Goal: Task Accomplishment & Management: Use online tool/utility

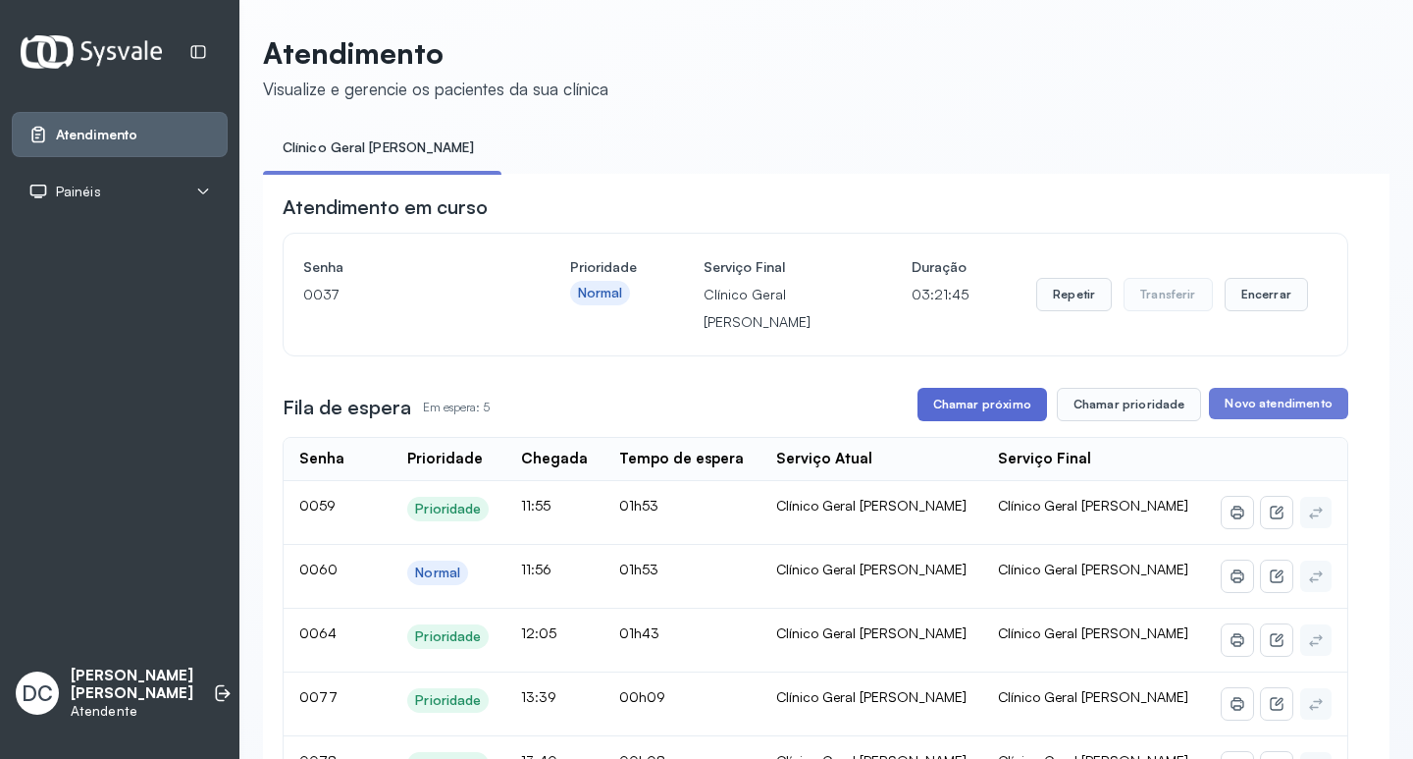
click at [958, 412] on button "Chamar próximo" at bounding box center [983, 404] width 130 height 33
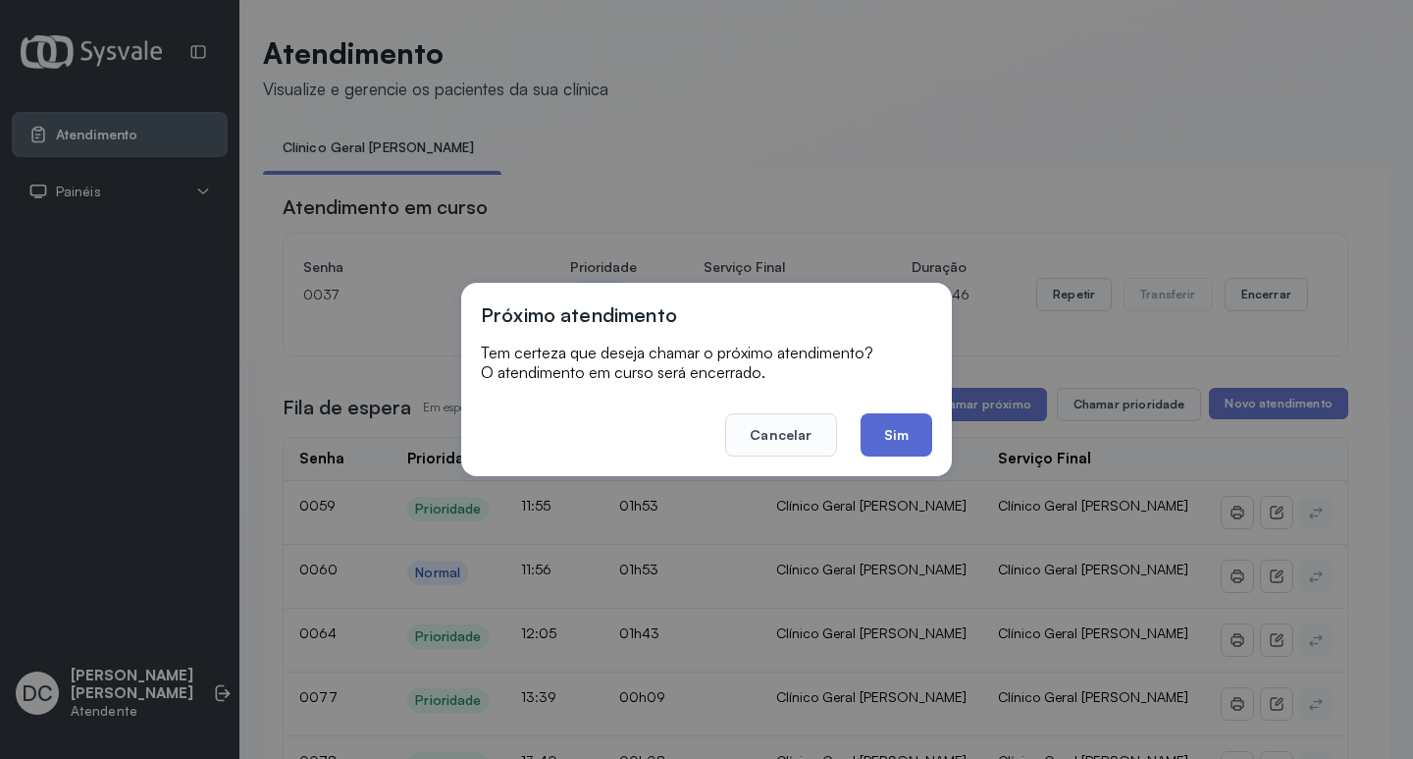
click at [891, 436] on button "Sim" at bounding box center [897, 434] width 72 height 43
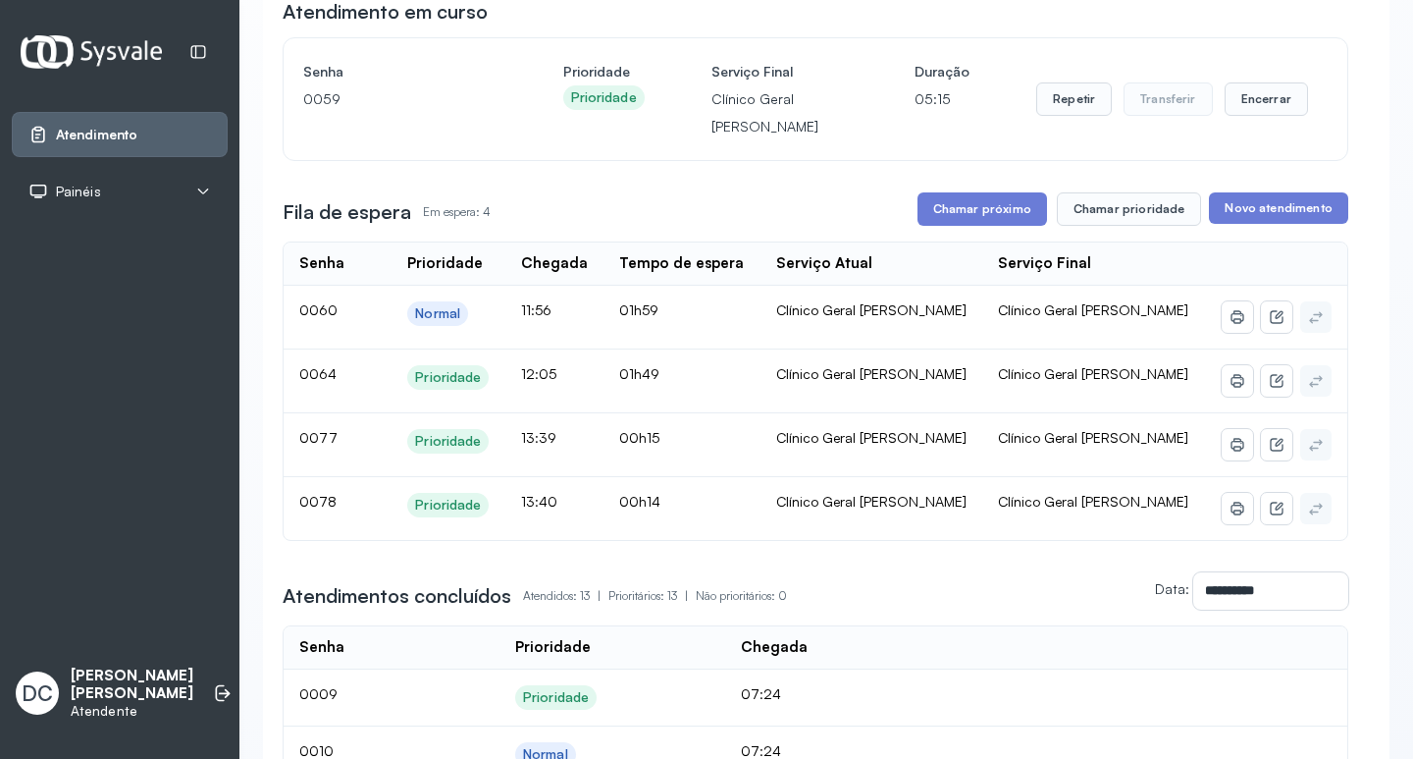
scroll to position [196, 0]
click at [982, 220] on button "Chamar próximo" at bounding box center [983, 207] width 130 height 33
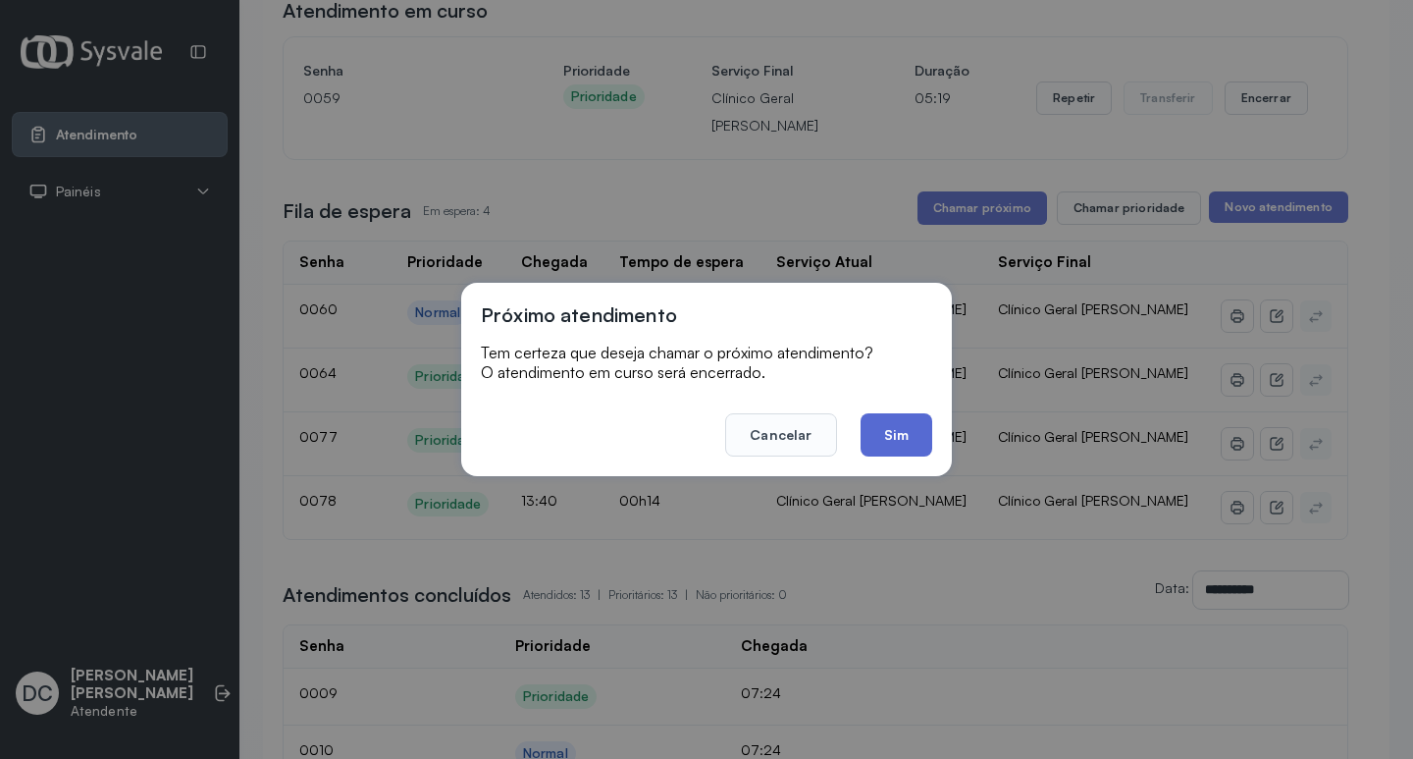
click at [906, 432] on button "Sim" at bounding box center [897, 434] width 72 height 43
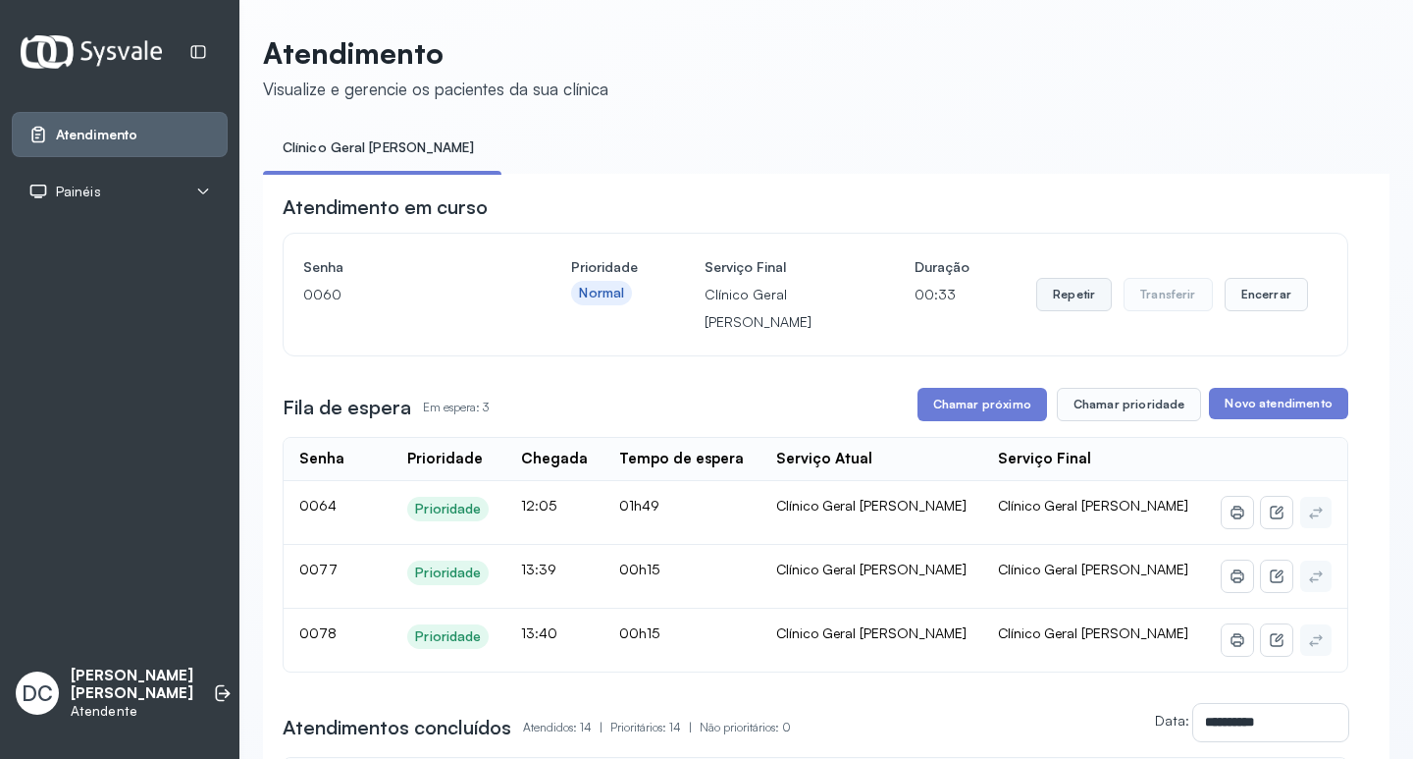
click at [1076, 297] on button "Repetir" at bounding box center [1075, 294] width 76 height 33
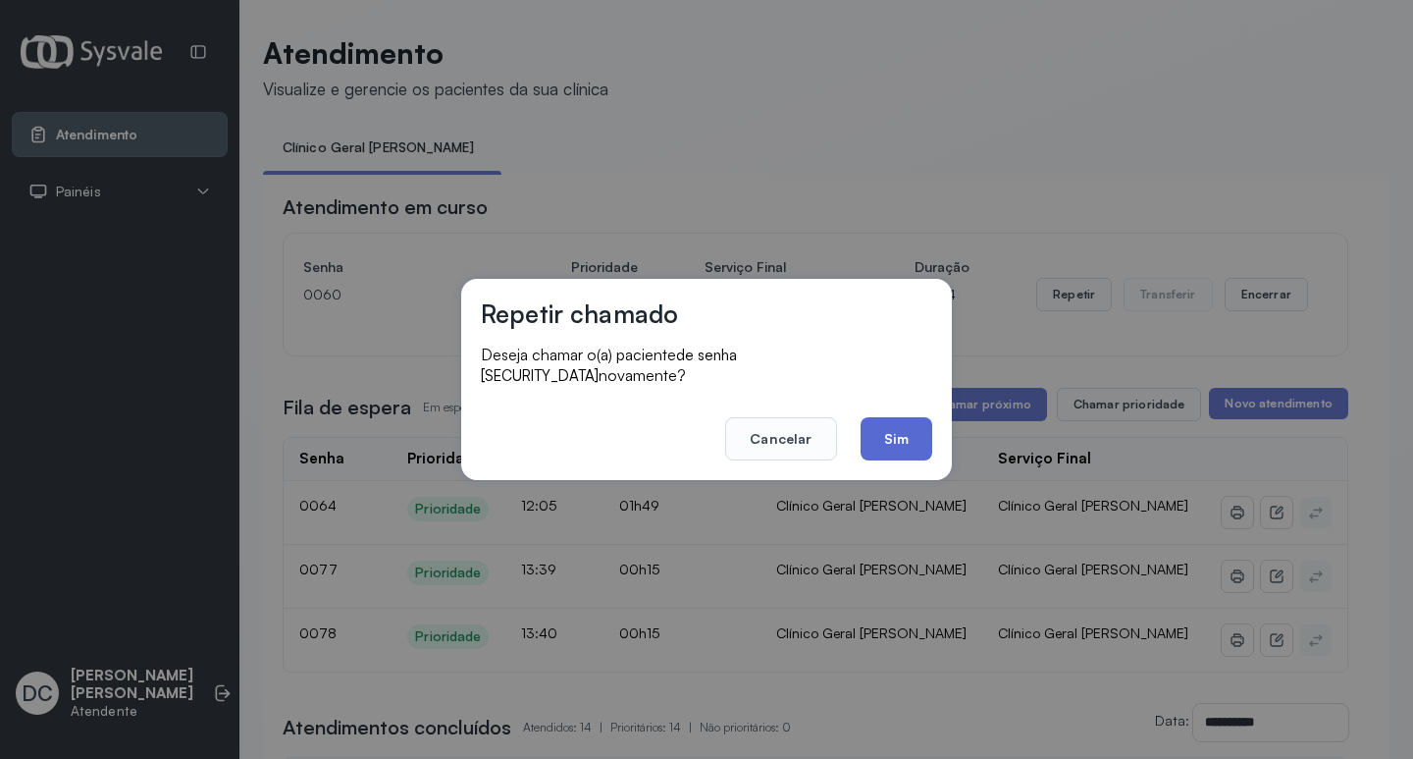
click at [909, 417] on button "Sim" at bounding box center [897, 438] width 72 height 43
click at [909, 412] on div "Fila de espera Em espera: 3 Chamar próximo Chamar prioridade Novo atendimento" at bounding box center [816, 404] width 1066 height 33
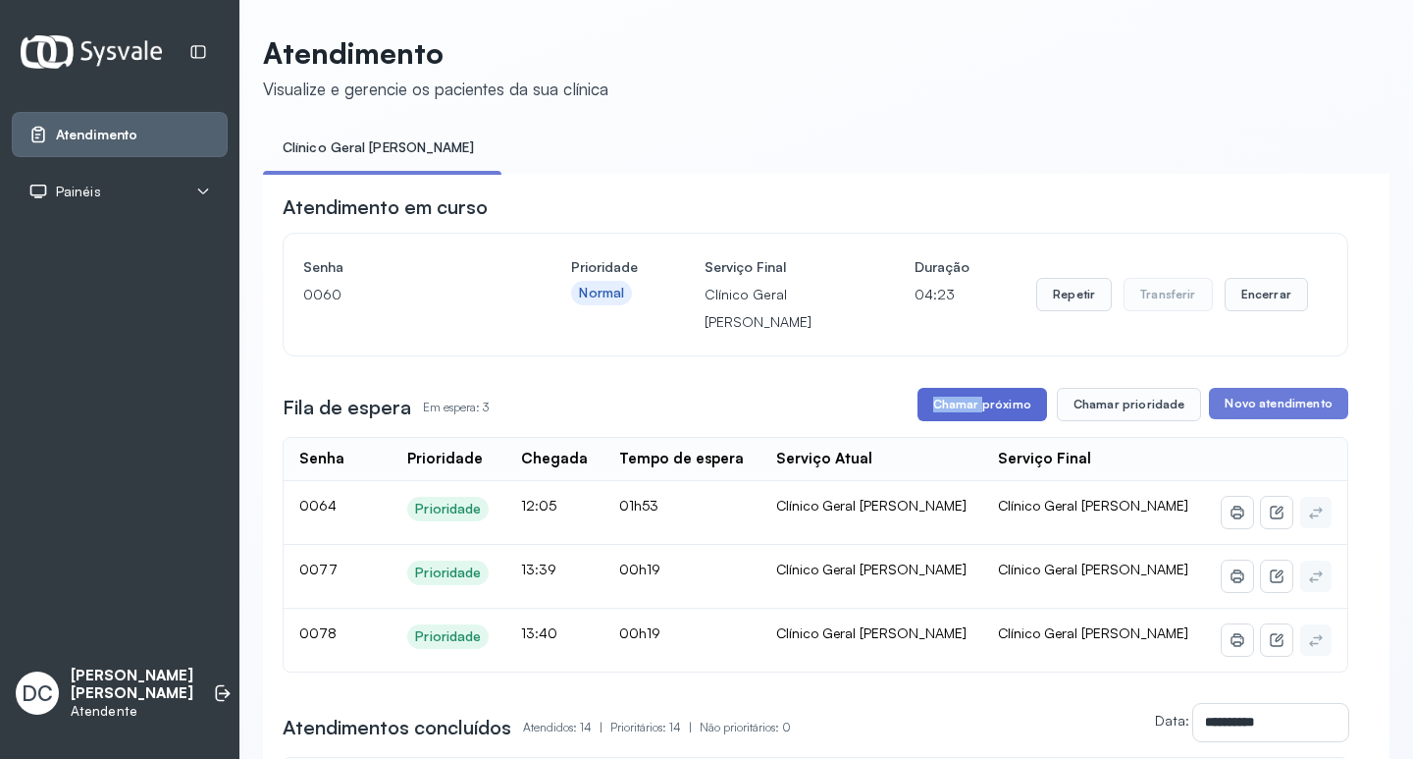
click at [1010, 400] on button "Chamar próximo" at bounding box center [983, 404] width 130 height 33
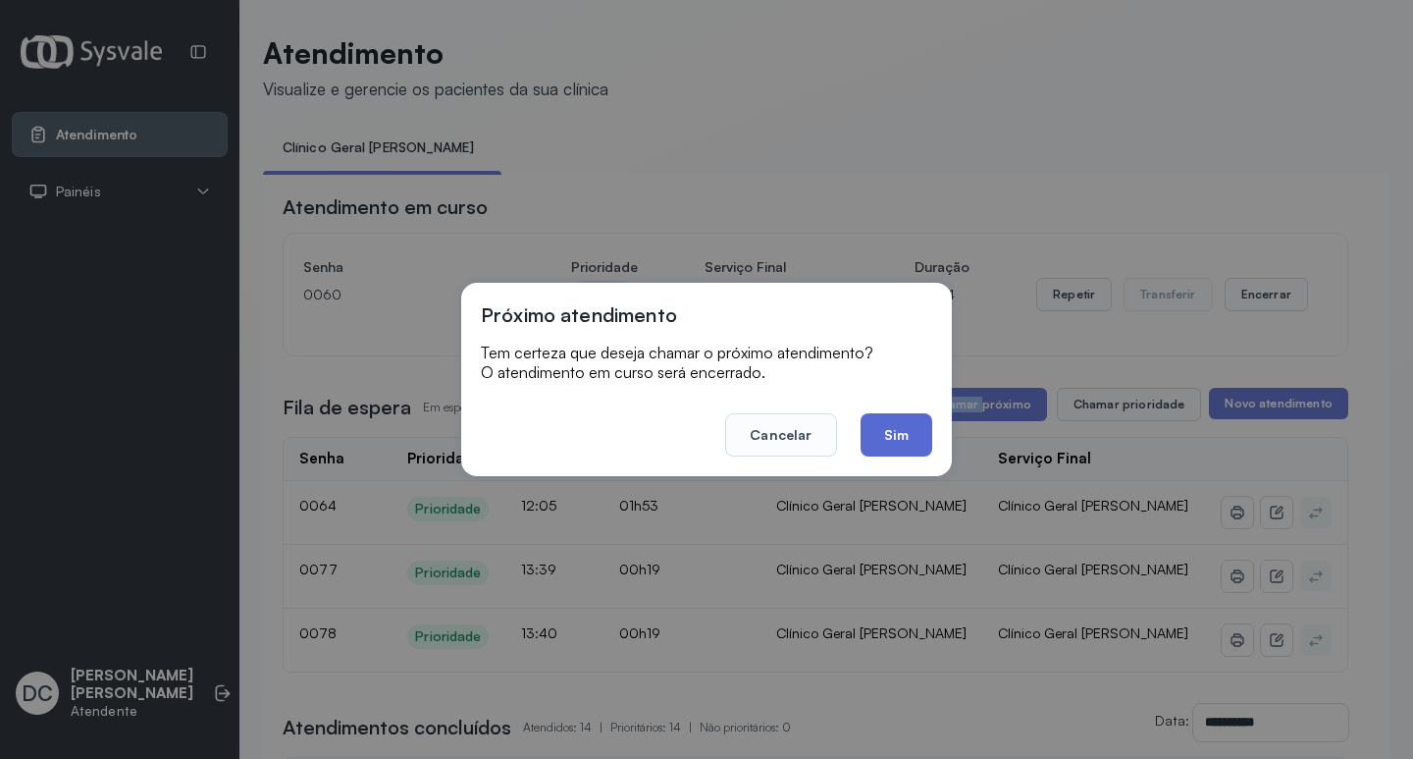
click at [909, 452] on button "Sim" at bounding box center [897, 434] width 72 height 43
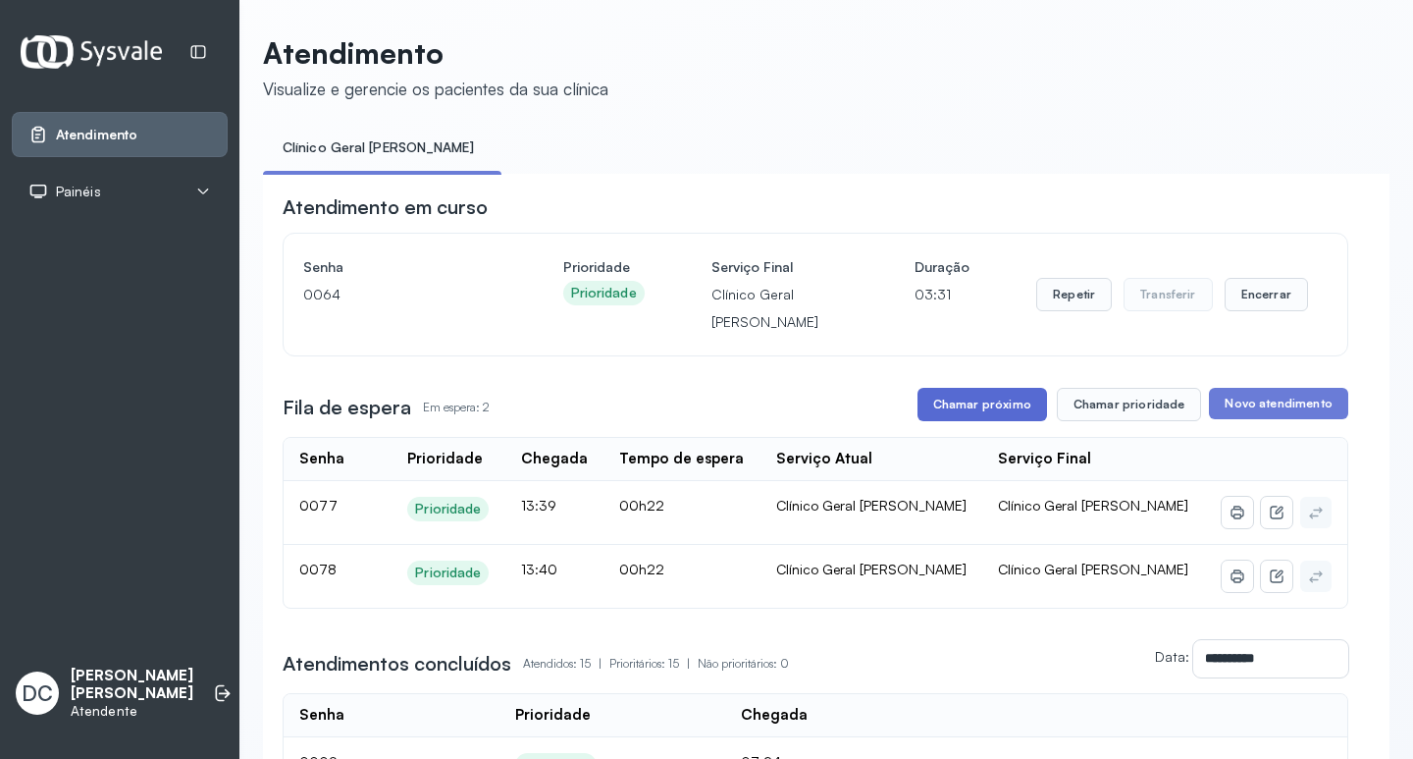
click at [1028, 416] on button "Chamar próximo" at bounding box center [983, 404] width 130 height 33
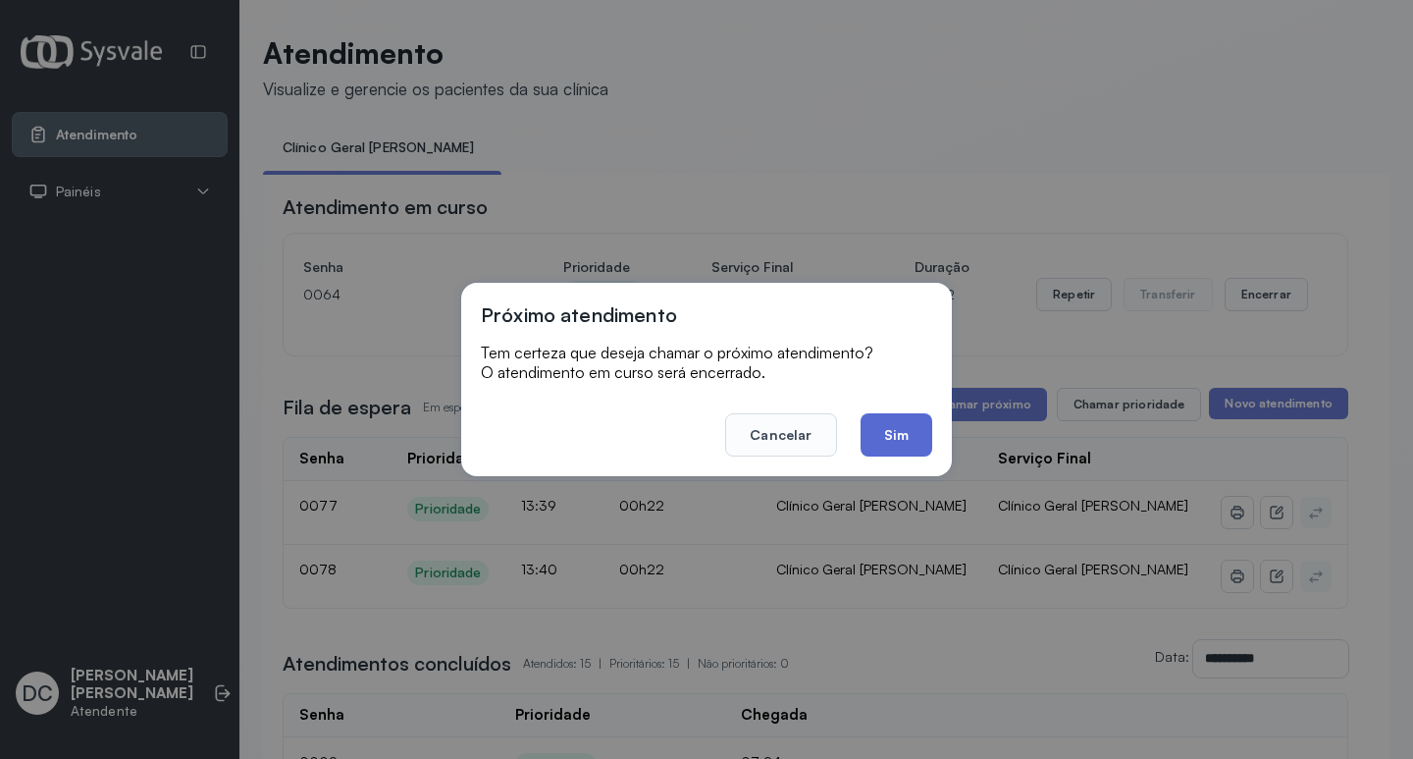
click at [885, 433] on button "Sim" at bounding box center [897, 434] width 72 height 43
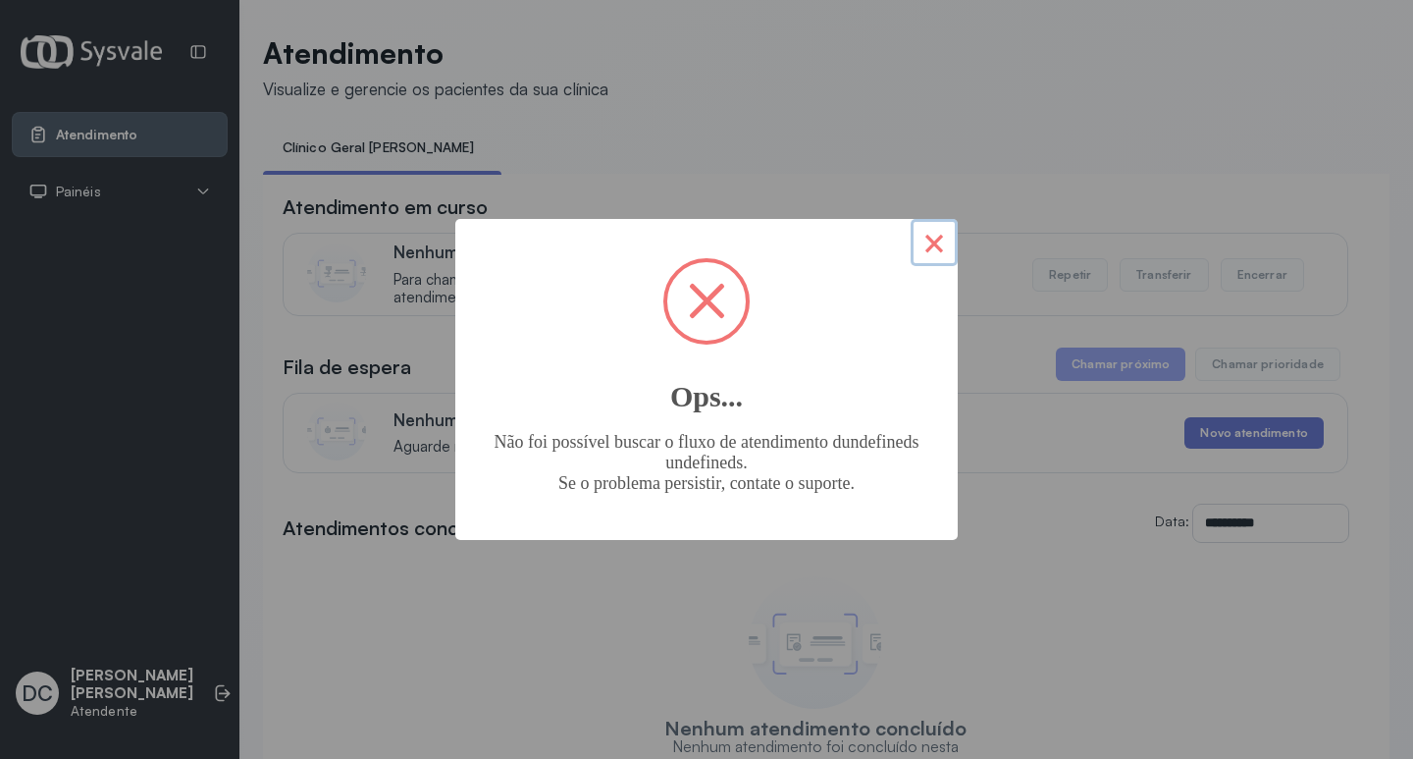
click at [922, 246] on button "×" at bounding box center [934, 242] width 47 height 47
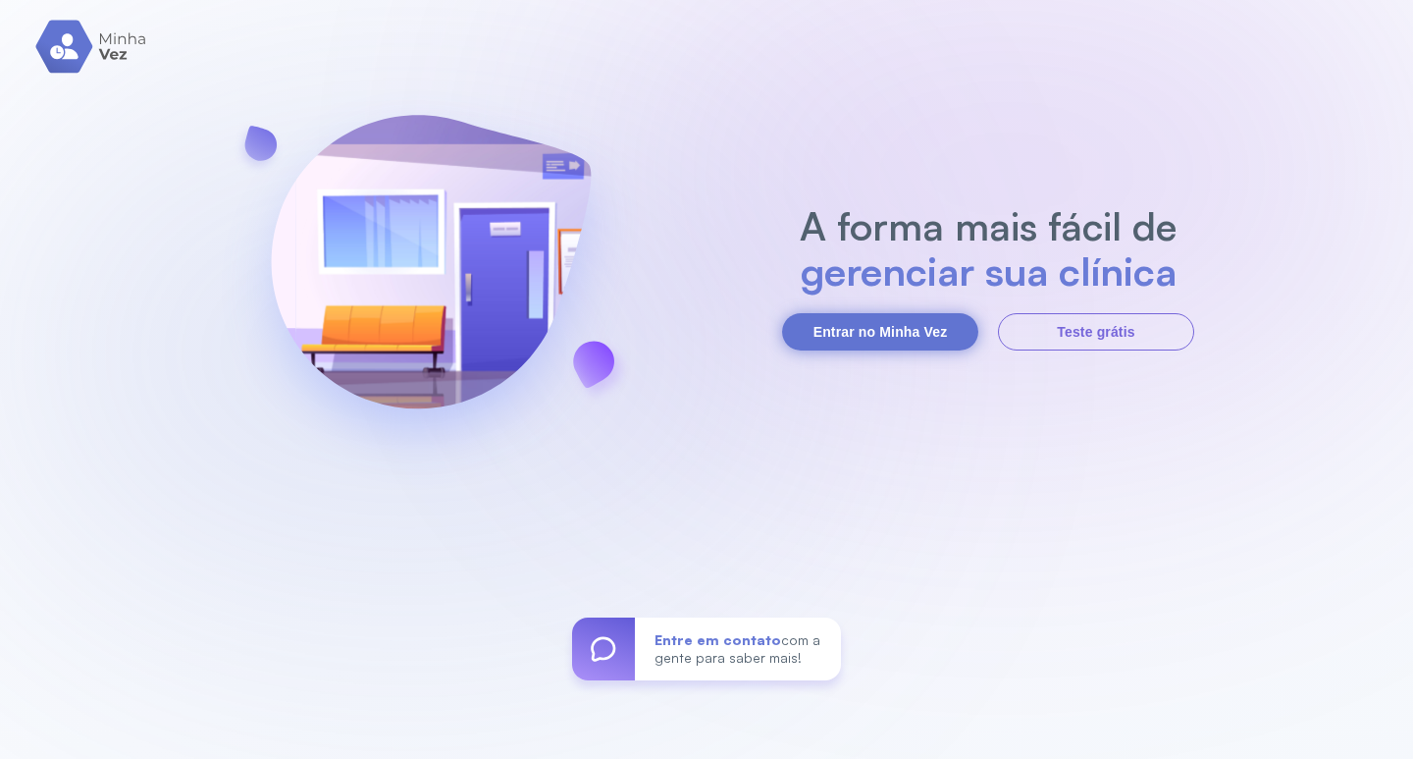
click at [913, 341] on button "Entrar no Minha Vez" at bounding box center [880, 331] width 196 height 37
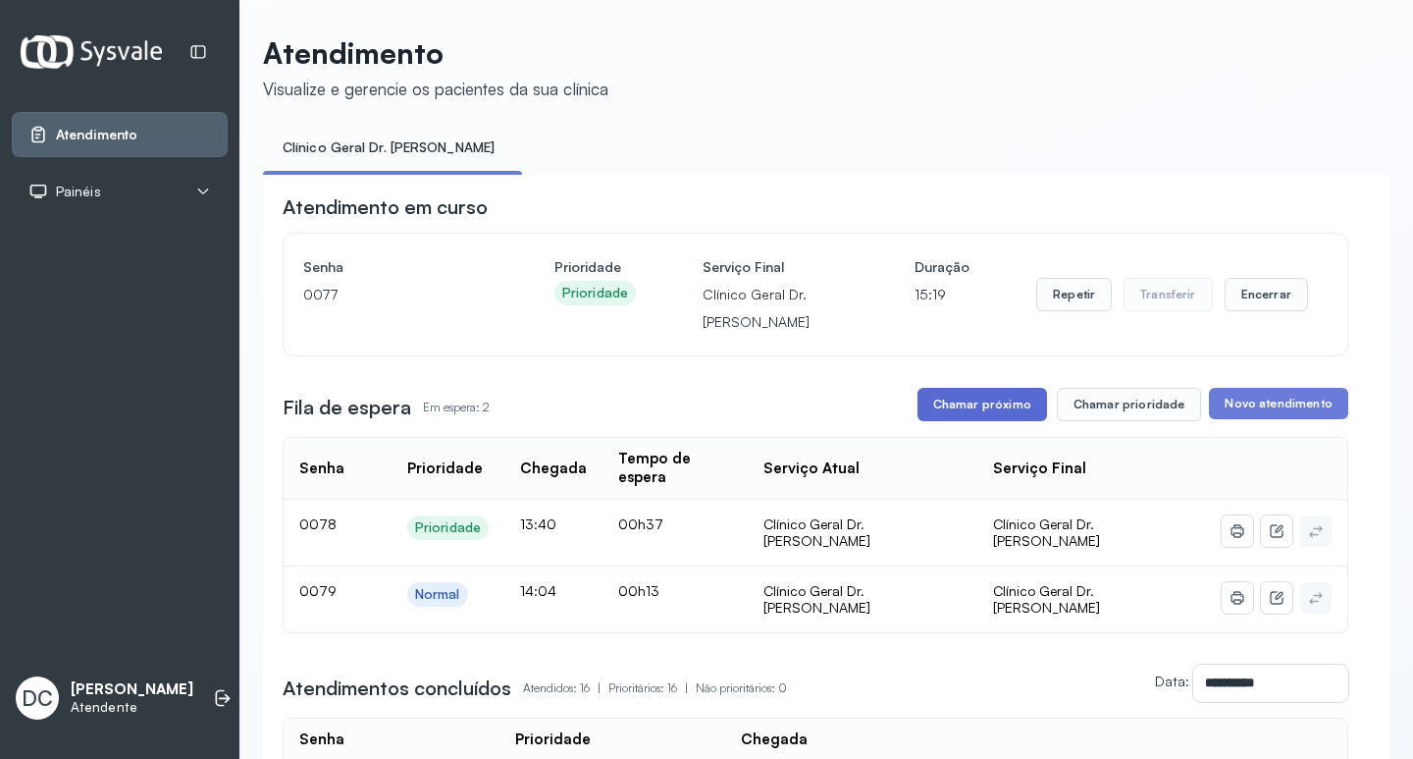
click at [996, 413] on button "Chamar próximo" at bounding box center [983, 404] width 130 height 33
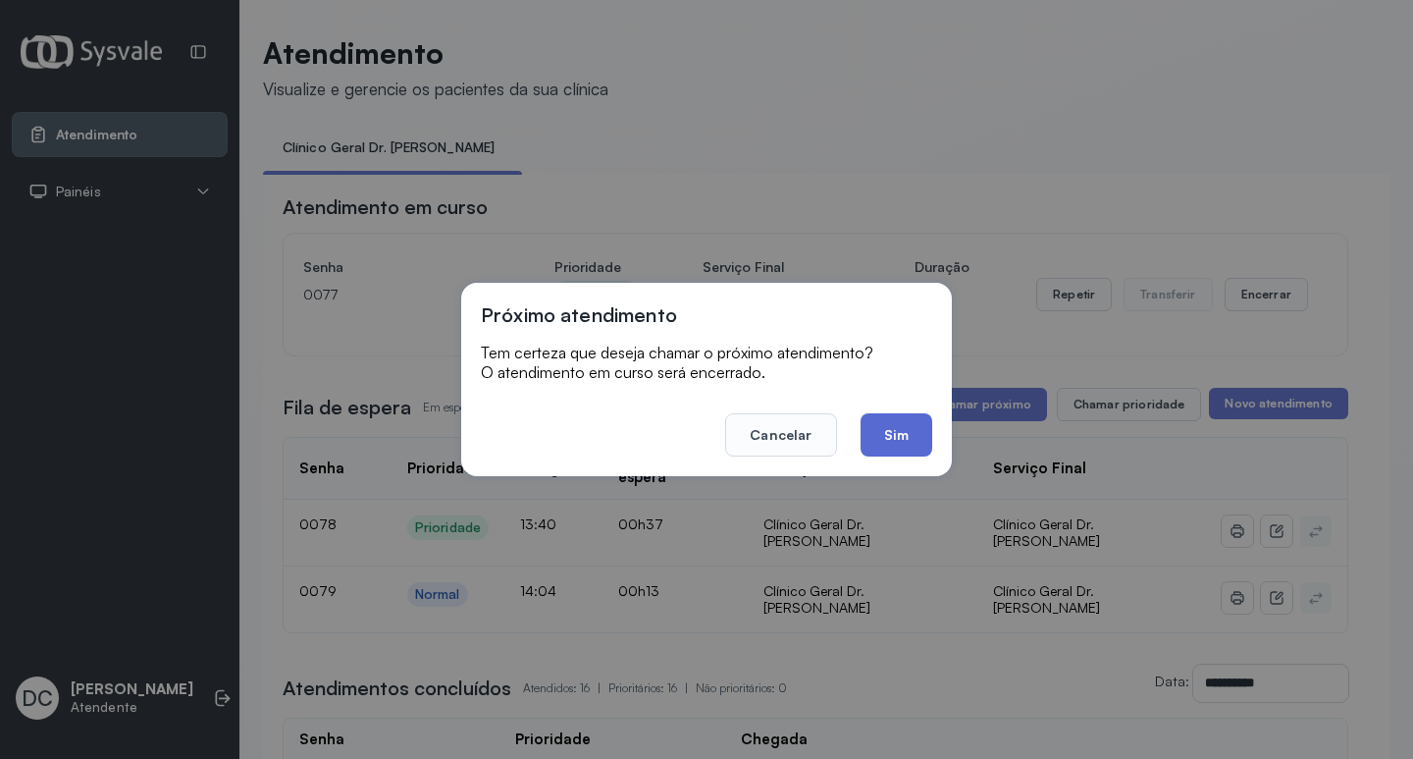
click at [897, 434] on button "Sim" at bounding box center [897, 434] width 72 height 43
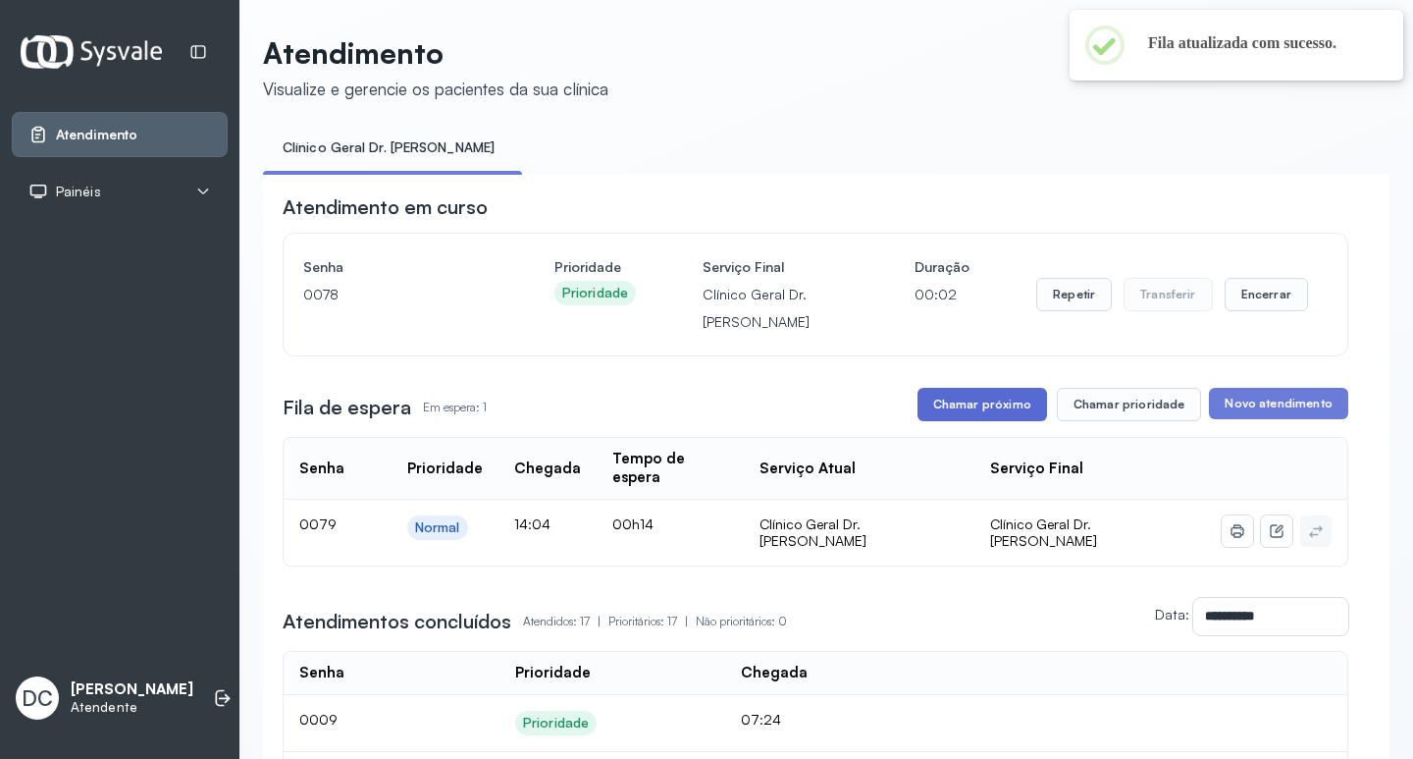
click at [988, 413] on button "Chamar próximo" at bounding box center [983, 404] width 130 height 33
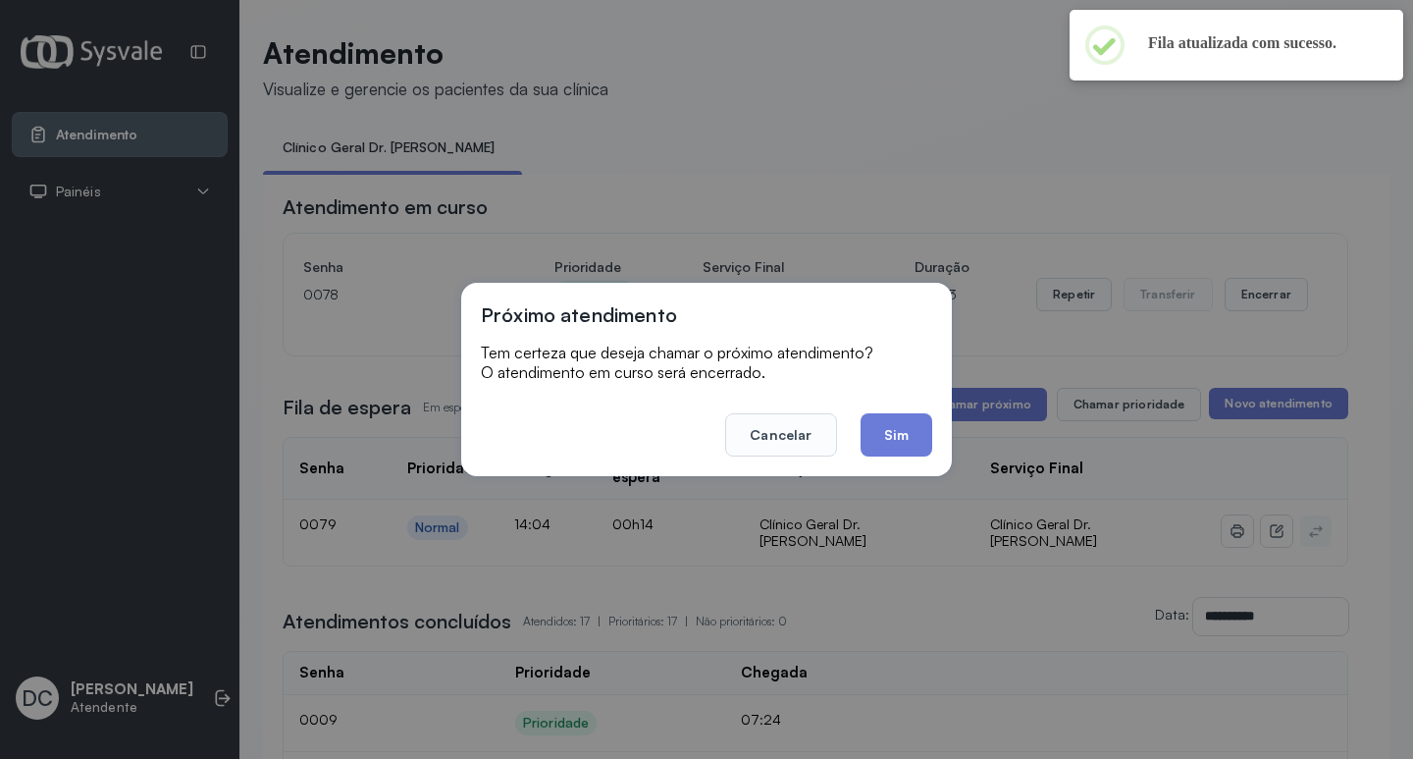
click at [909, 457] on div "Próximo atendimento Tem certeza que deseja chamar o próximo atendimento? O aten…" at bounding box center [706, 379] width 491 height 193
click at [909, 438] on button "Sim" at bounding box center [897, 434] width 72 height 43
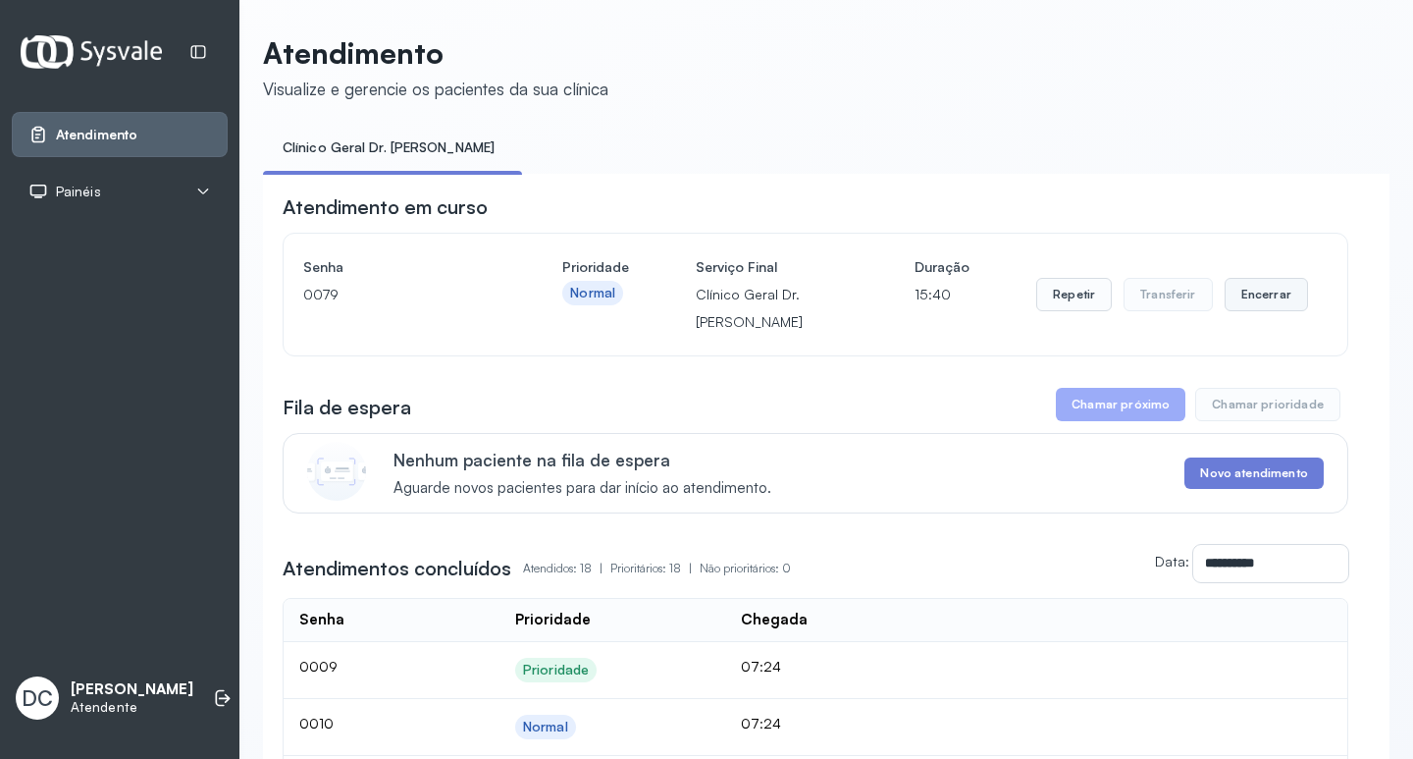
click at [1248, 311] on button "Encerrar" at bounding box center [1266, 294] width 83 height 33
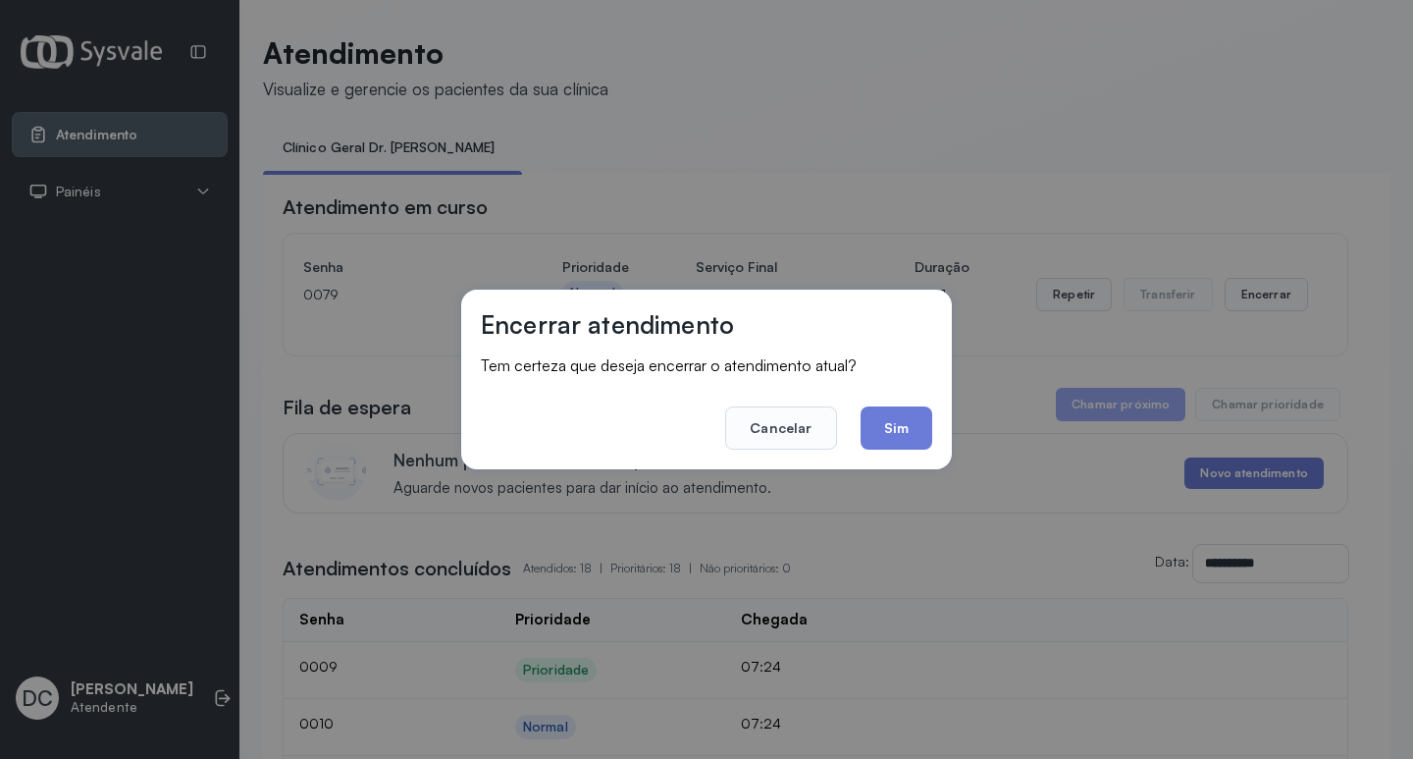
drag, startPoint x: 878, startPoint y: 426, endPoint x: 661, endPoint y: 205, distance: 309.6
click at [878, 425] on button "Sim" at bounding box center [897, 427] width 72 height 43
